Goal: Find specific page/section: Find specific page/section

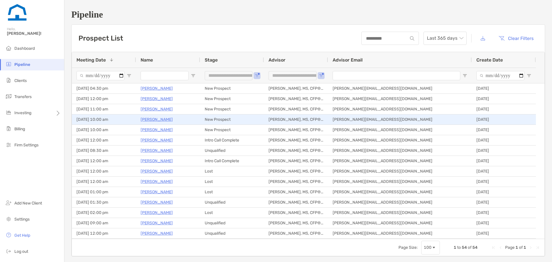
click at [152, 118] on p "[PERSON_NAME]" at bounding box center [157, 119] width 32 height 7
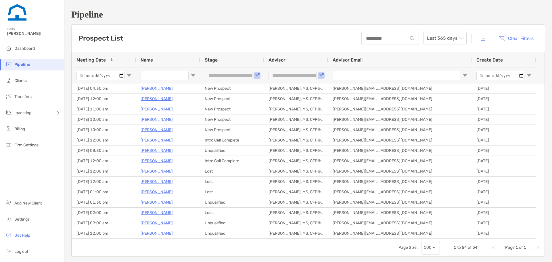
click at [253, 10] on h1 "Pipeline" at bounding box center [308, 14] width 474 height 11
